Goal: Check status: Check status

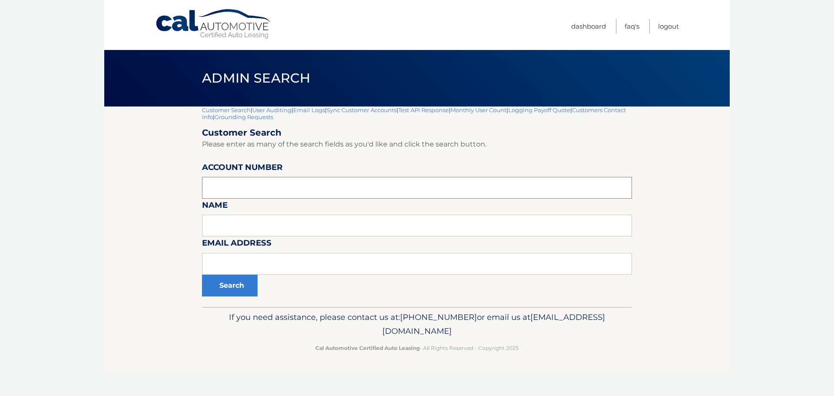
click at [251, 187] on input "text" at bounding box center [417, 188] width 430 height 22
click at [219, 191] on input "text" at bounding box center [417, 188] width 430 height 22
type input "44455995879"
click at [222, 285] on button "Search" at bounding box center [230, 285] width 56 height 22
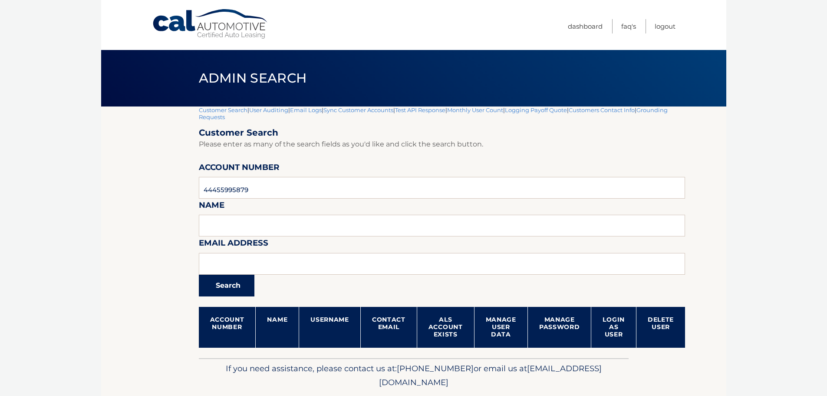
click at [229, 285] on button "Search" at bounding box center [227, 285] width 56 height 22
